Goal: Find contact information: Find contact information

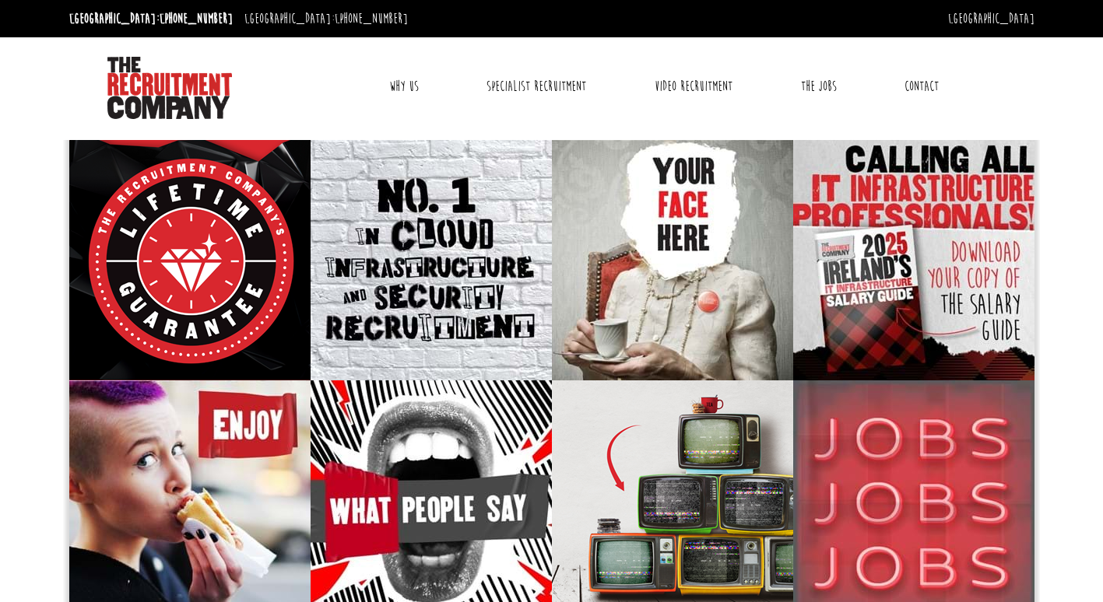
click at [908, 94] on link "Contact" at bounding box center [922, 86] width 58 height 39
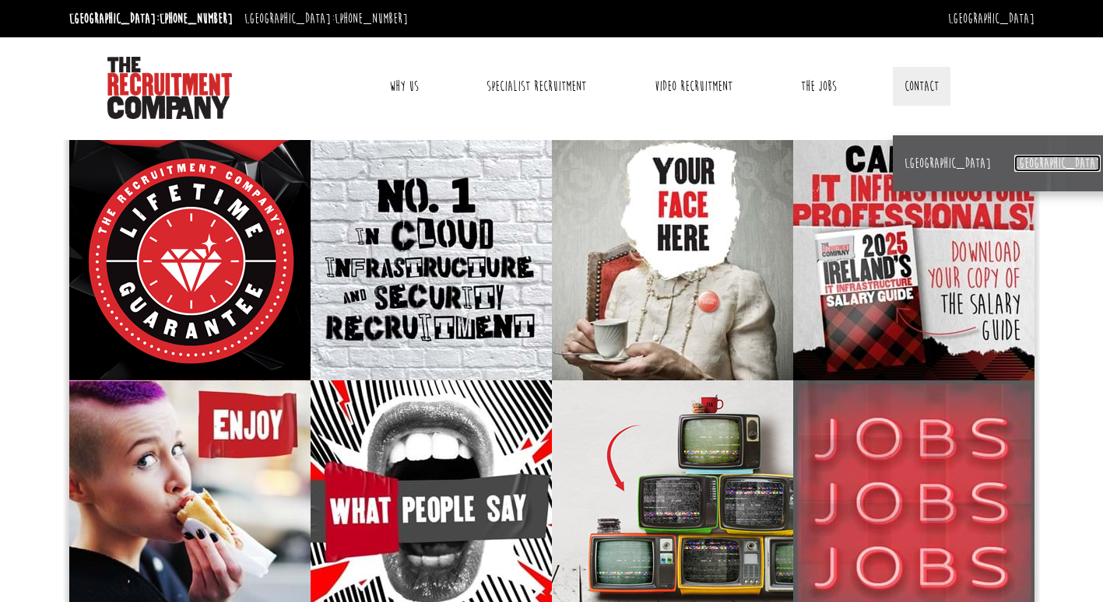
click at [1014, 168] on link "[GEOGRAPHIC_DATA]" at bounding box center [1057, 163] width 86 height 17
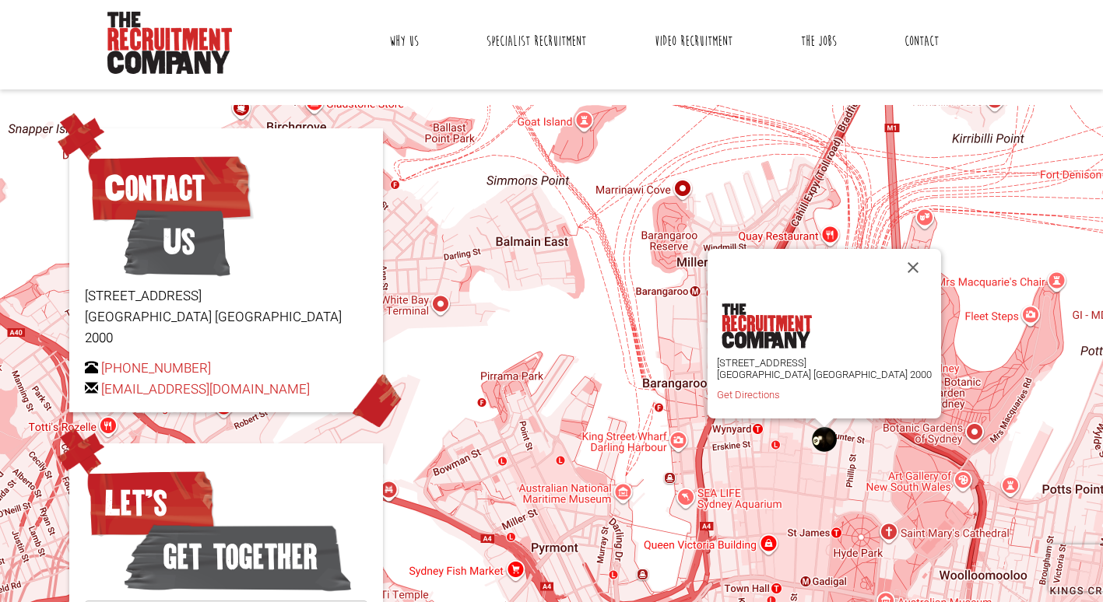
scroll to position [78, 0]
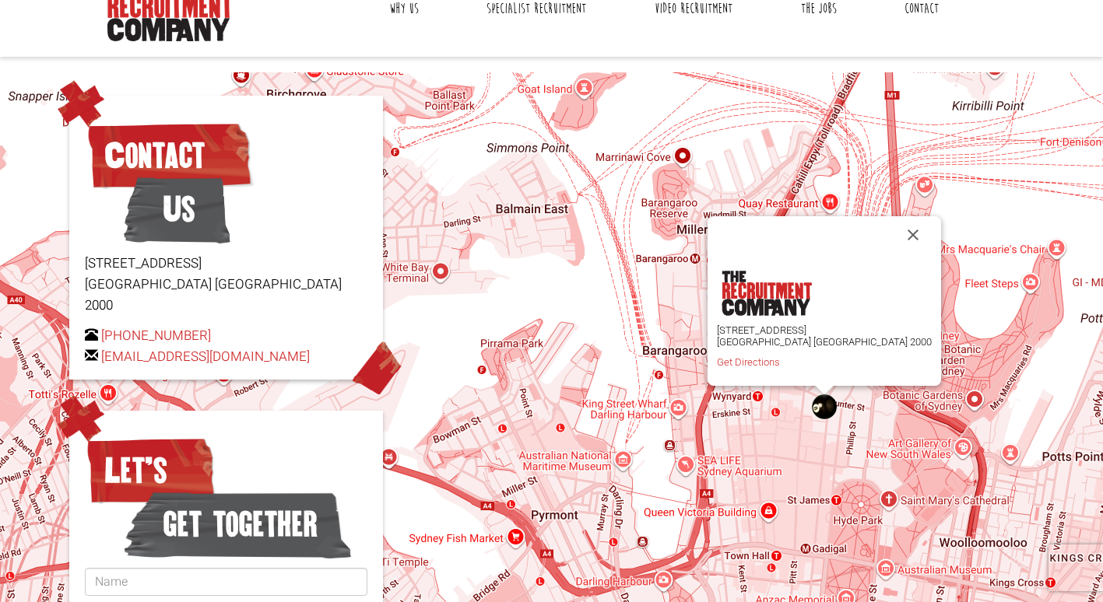
drag, startPoint x: 321, startPoint y: 339, endPoint x: 97, endPoint y: 331, distance: 224.3
click at [97, 331] on p "[PHONE_NUMBER] [EMAIL_ADDRESS][DOMAIN_NAME]" at bounding box center [226, 346] width 283 height 42
copy p "[EMAIL_ADDRESS][DOMAIN_NAME]"
